Goal: Information Seeking & Learning: Learn about a topic

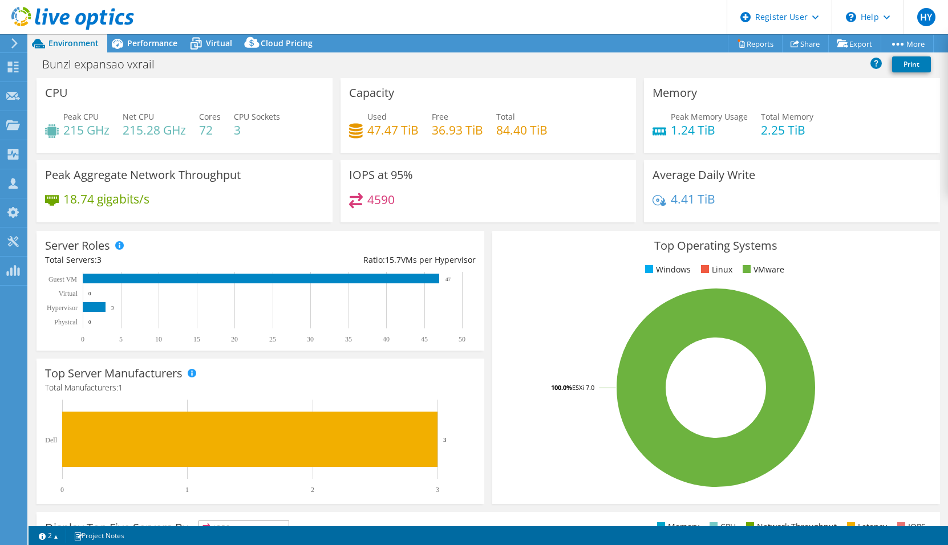
select select "[GEOGRAPHIC_DATA]"
select select "USD"
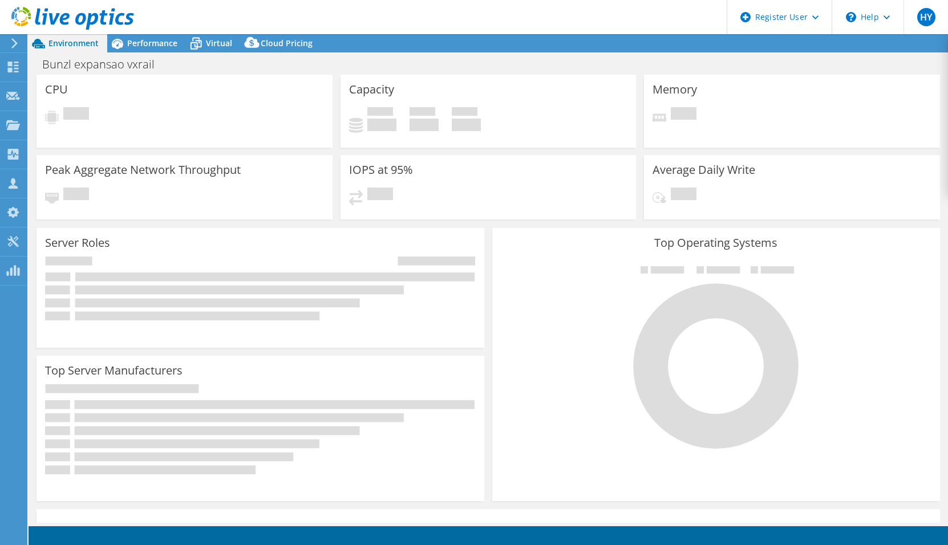
select select "[GEOGRAPHIC_DATA]"
select select "USD"
select select "[GEOGRAPHIC_DATA]"
select select "USD"
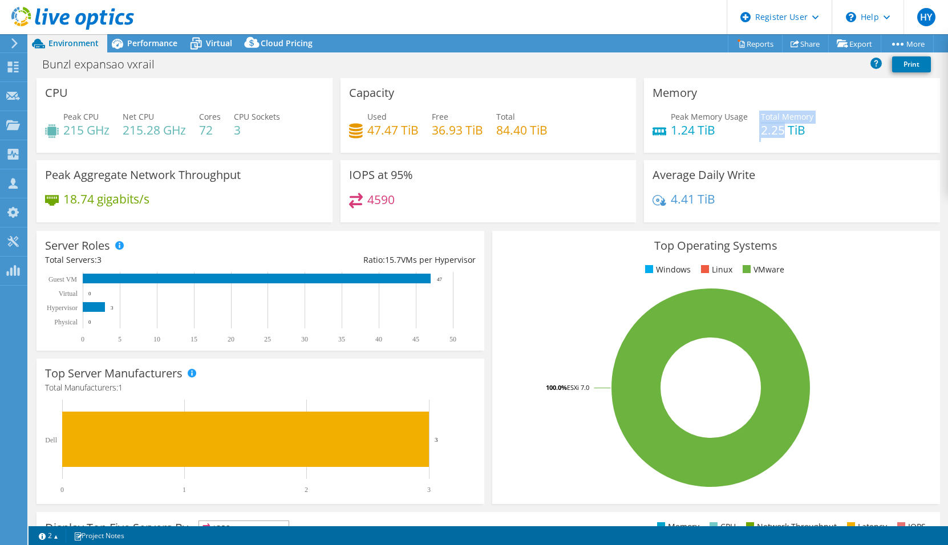
drag, startPoint x: 753, startPoint y: 132, endPoint x: 779, endPoint y: 133, distance: 25.7
click at [779, 133] on div "Peak Memory Usage 1.24 TiB Total Memory 2.25 TiB" at bounding box center [792, 129] width 279 height 37
click at [389, 82] on div "Capacity Used 47.47 TiB Free 36.93 TiB Total 84.40 TiB" at bounding box center [489, 115] width 296 height 75
click at [168, 43] on span "Performance" at bounding box center [152, 43] width 50 height 11
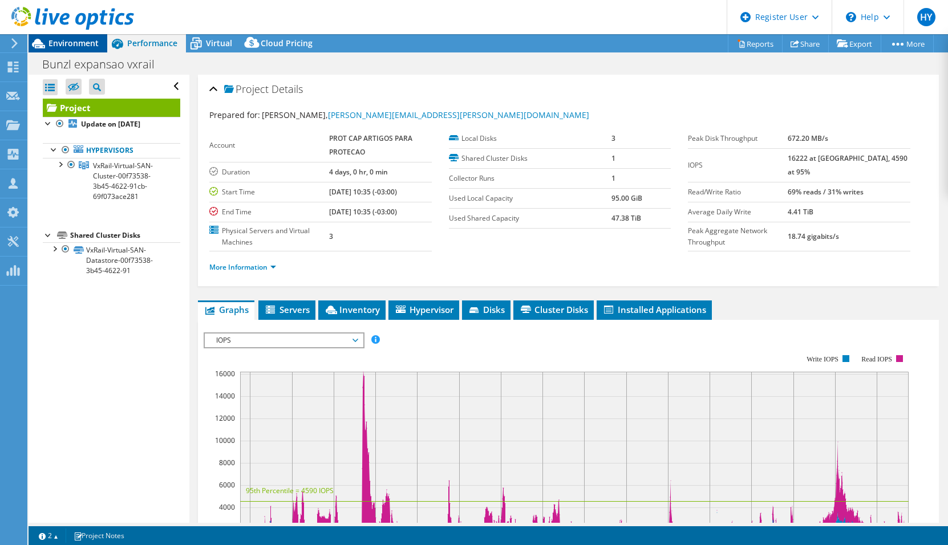
click at [87, 43] on span "Environment" at bounding box center [73, 43] width 50 height 11
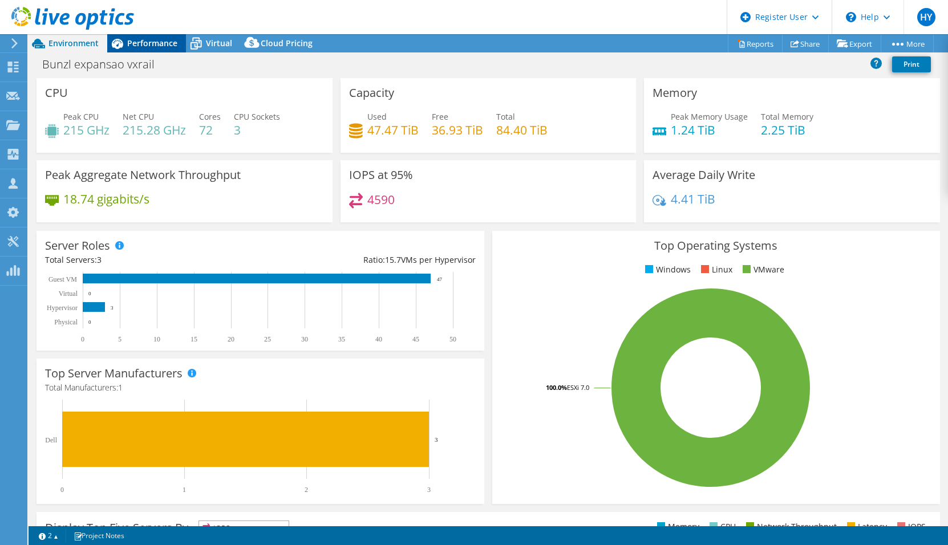
click at [146, 45] on span "Performance" at bounding box center [152, 43] width 50 height 11
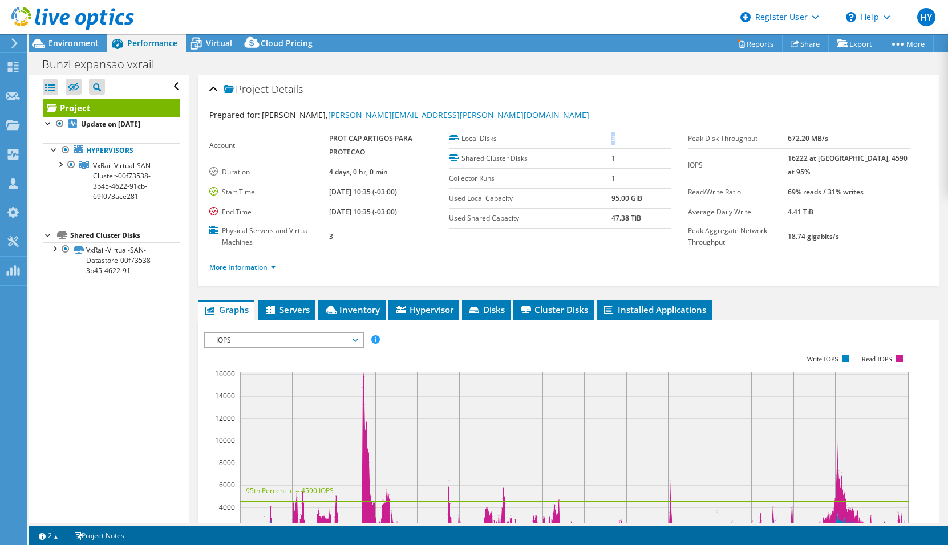
drag, startPoint x: 608, startPoint y: 138, endPoint x: 621, endPoint y: 137, distance: 12.6
click at [621, 137] on td "3" at bounding box center [641, 139] width 59 height 20
drag, startPoint x: 621, startPoint y: 137, endPoint x: 519, endPoint y: 189, distance: 114.3
click at [638, 190] on td "95.00 GiB" at bounding box center [641, 198] width 59 height 20
click at [59, 168] on div at bounding box center [59, 163] width 11 height 11
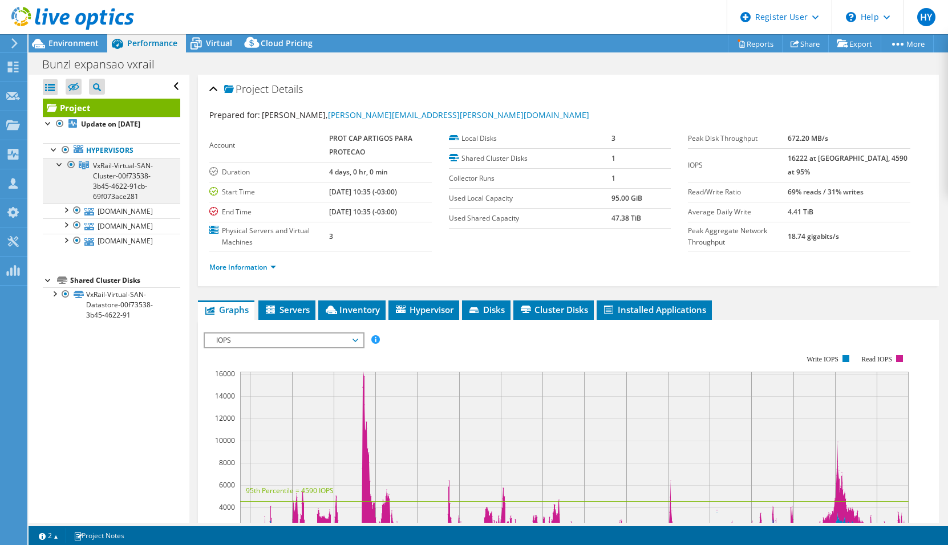
click at [59, 168] on div at bounding box center [59, 163] width 11 height 11
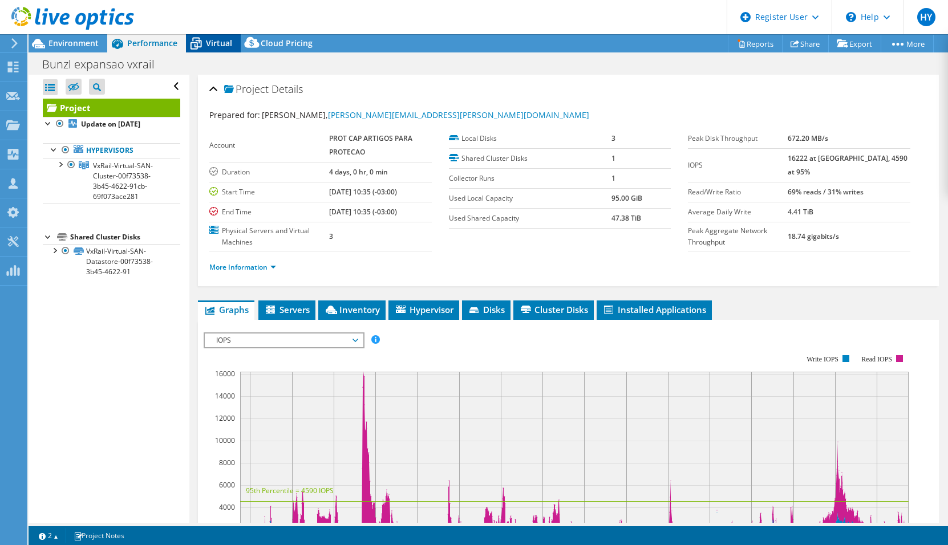
click at [220, 38] on span "Virtual" at bounding box center [219, 43] width 26 height 11
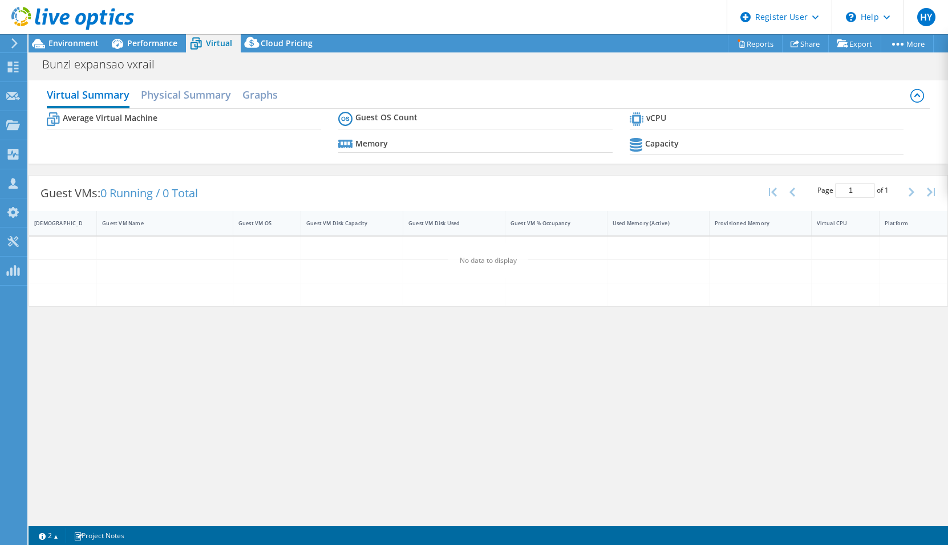
click at [116, 37] on div at bounding box center [67, 19] width 134 height 38
click at [140, 41] on span "Performance" at bounding box center [152, 43] width 50 height 11
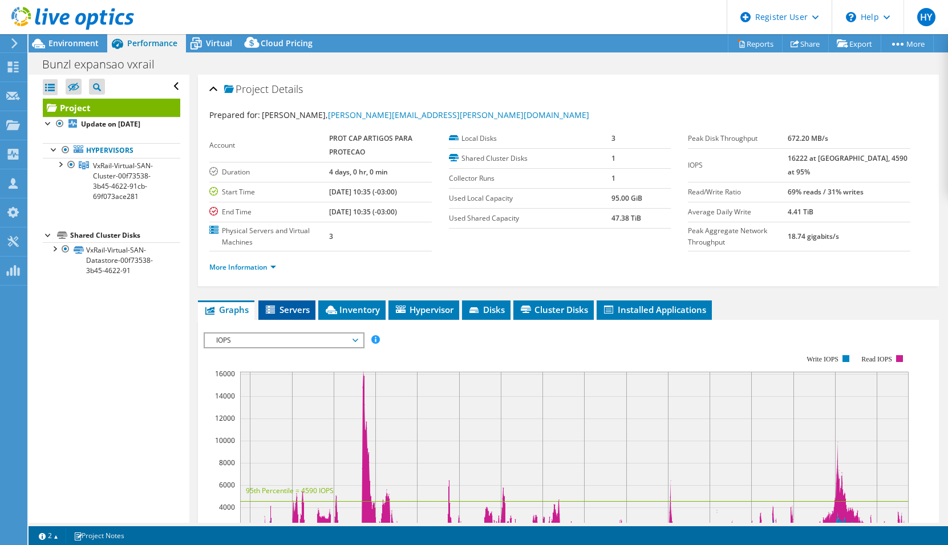
click at [313, 311] on li "Servers" at bounding box center [286, 310] width 57 height 19
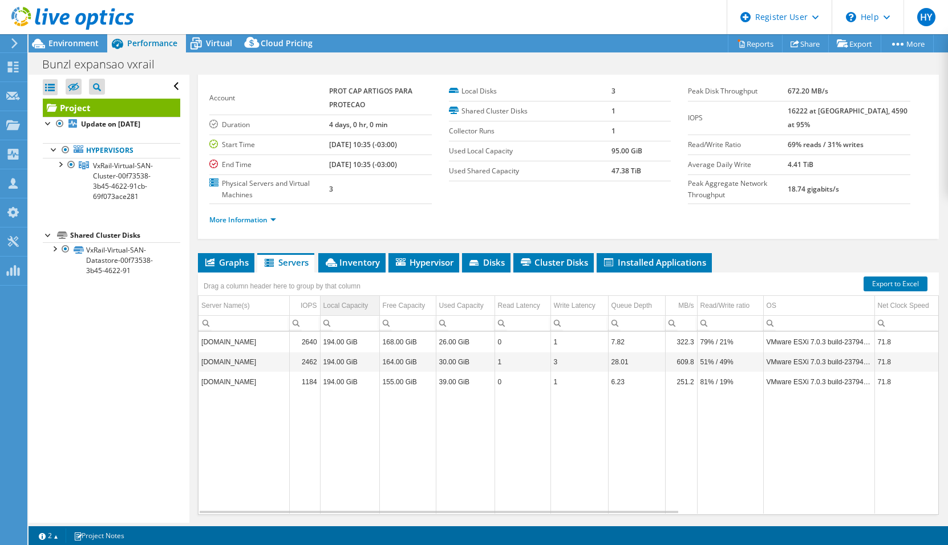
scroll to position [83, 0]
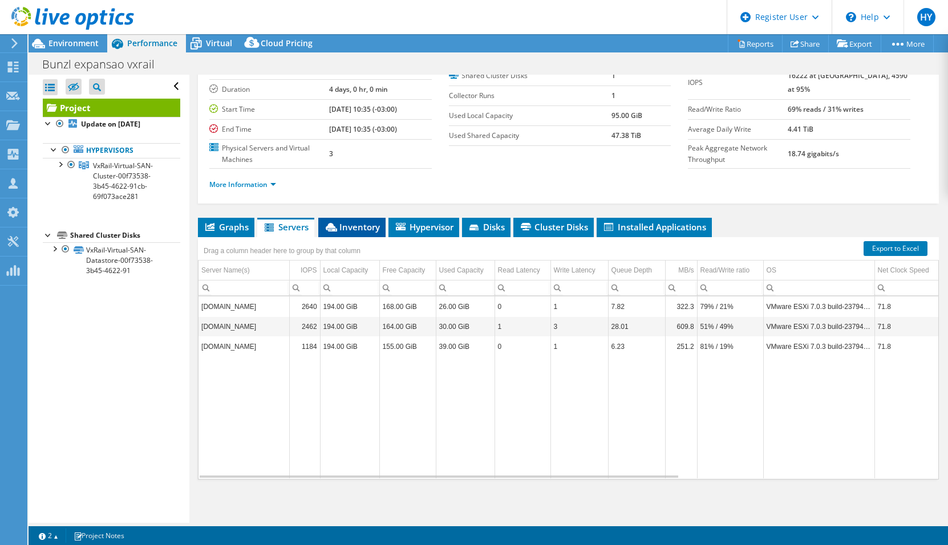
click at [346, 229] on span "Inventory" at bounding box center [352, 226] width 56 height 11
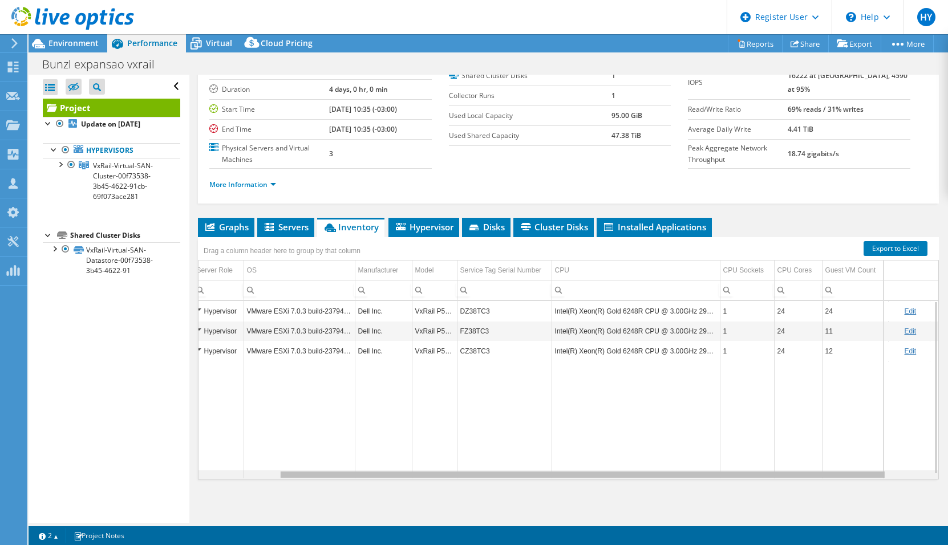
scroll to position [0, 0]
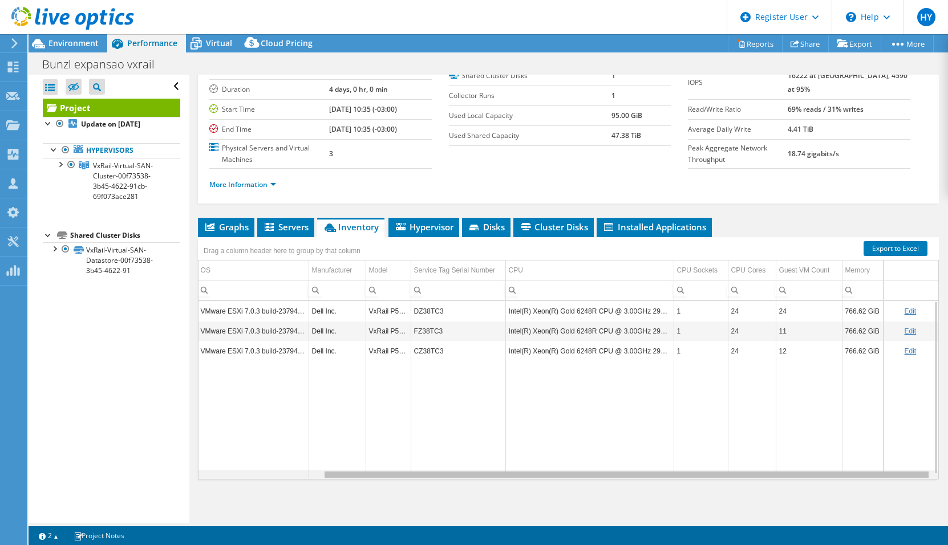
drag, startPoint x: 792, startPoint y: 476, endPoint x: 973, endPoint y: 476, distance: 180.8
click at [948, 476] on html "HY Dell User Huipei Yap Huipei.Yap@dell.com Dell My Profile Log Out \n Help Exp…" at bounding box center [474, 272] width 948 height 545
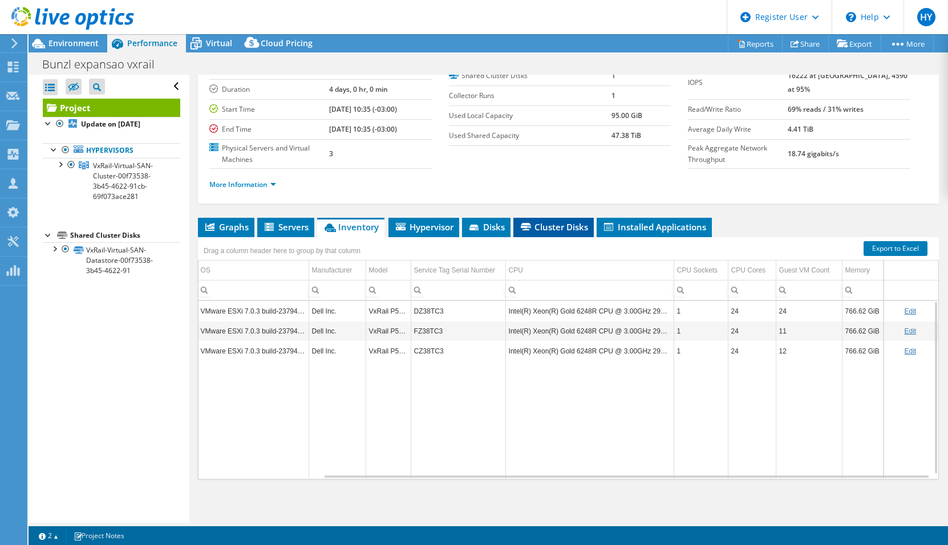
click at [548, 225] on span "Cluster Disks" at bounding box center [553, 226] width 69 height 11
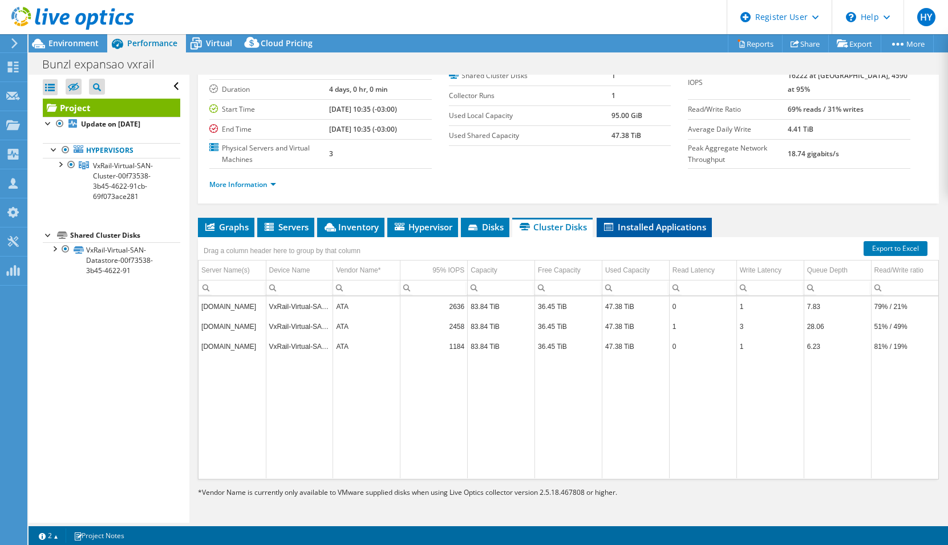
click at [635, 225] on span "Installed Applications" at bounding box center [654, 226] width 104 height 11
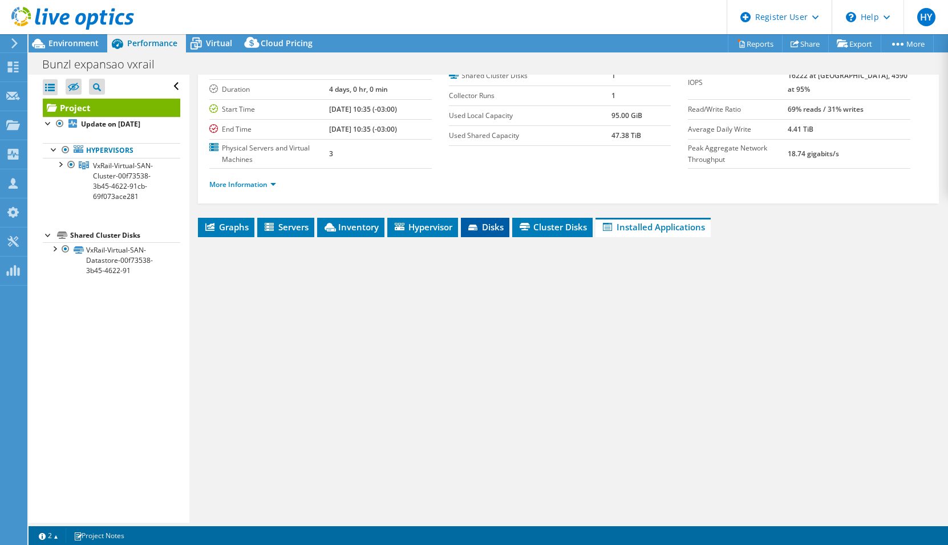
click at [496, 225] on span "Disks" at bounding box center [485, 226] width 37 height 11
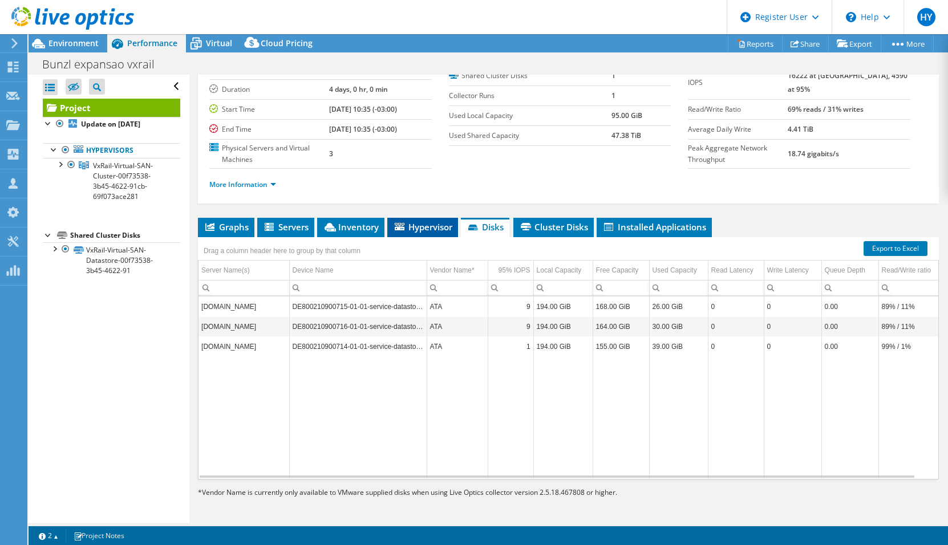
click at [432, 230] on span "Hypervisor" at bounding box center [422, 226] width 59 height 11
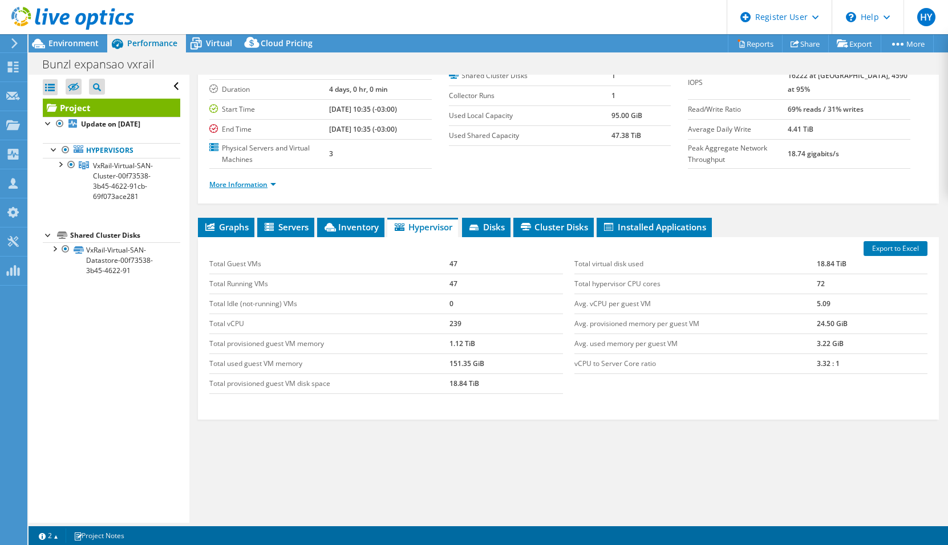
click at [252, 184] on link "More Information" at bounding box center [242, 185] width 67 height 10
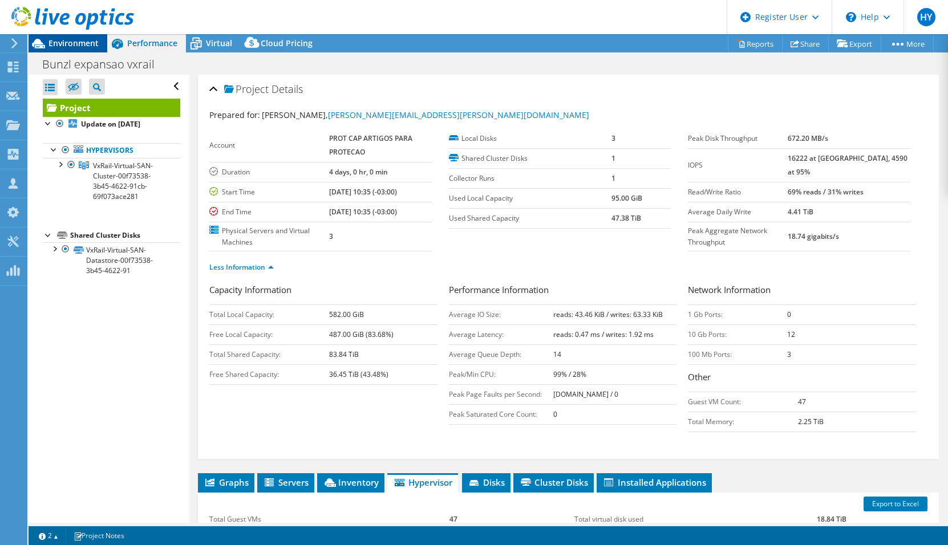
click at [86, 43] on span "Environment" at bounding box center [73, 43] width 50 height 11
